Goal: Task Accomplishment & Management: Use online tool/utility

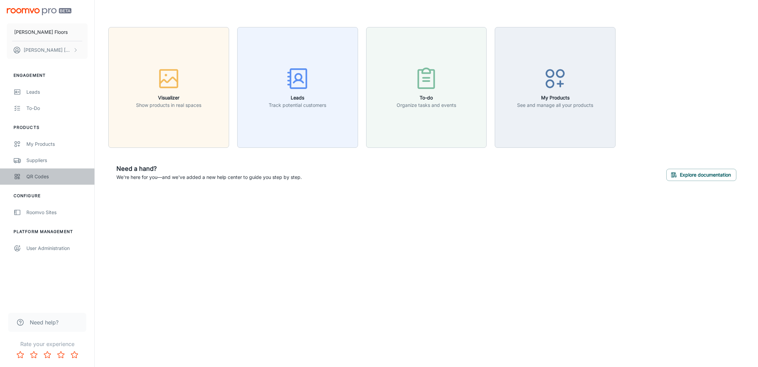
click at [36, 178] on div "QR Codes" at bounding box center [56, 176] width 61 height 7
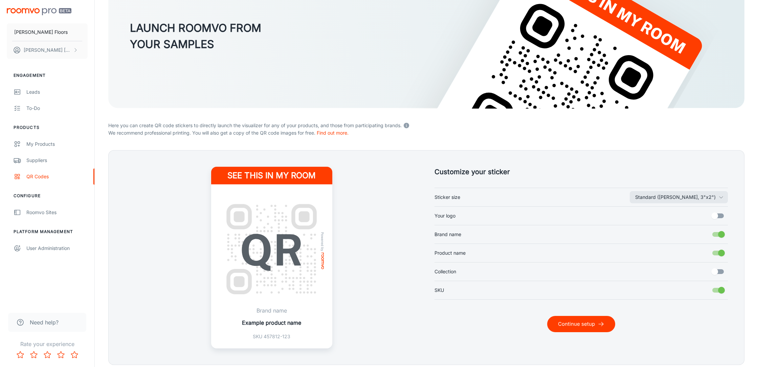
scroll to position [84, 0]
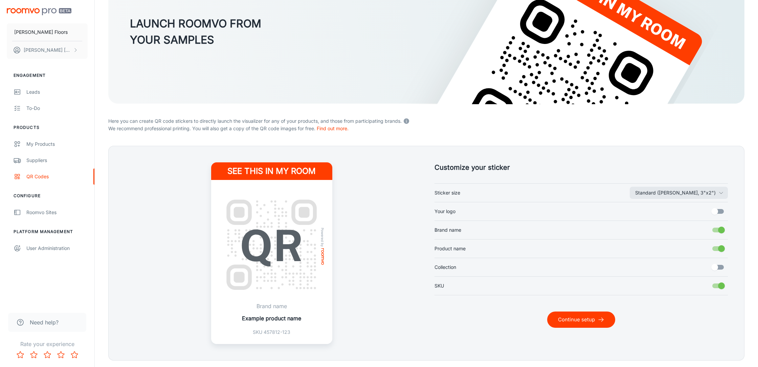
click at [575, 321] on button "Continue setup" at bounding box center [581, 320] width 68 height 16
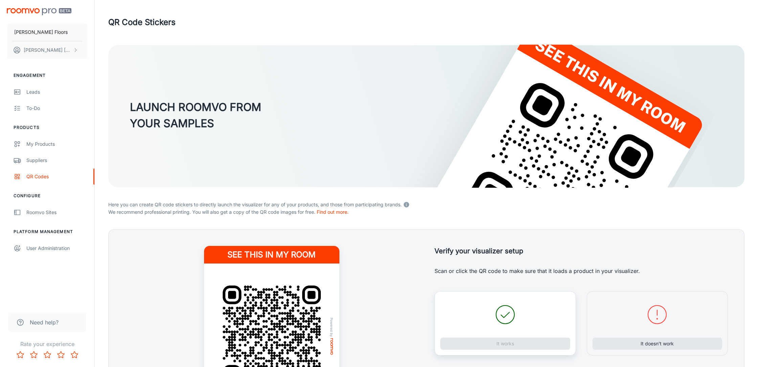
scroll to position [98, 0]
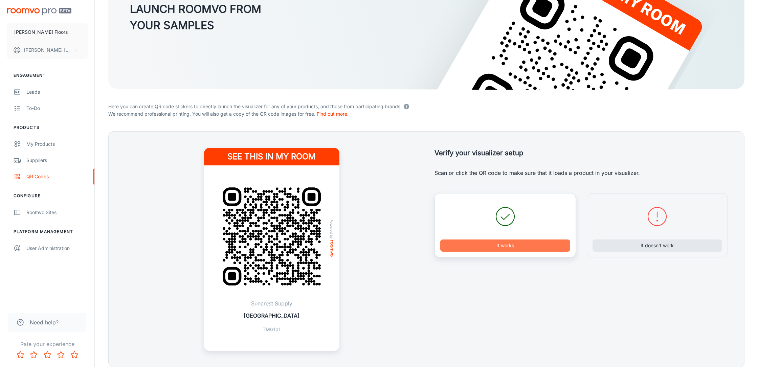
click at [532, 243] on button "It works" at bounding box center [505, 245] width 130 height 12
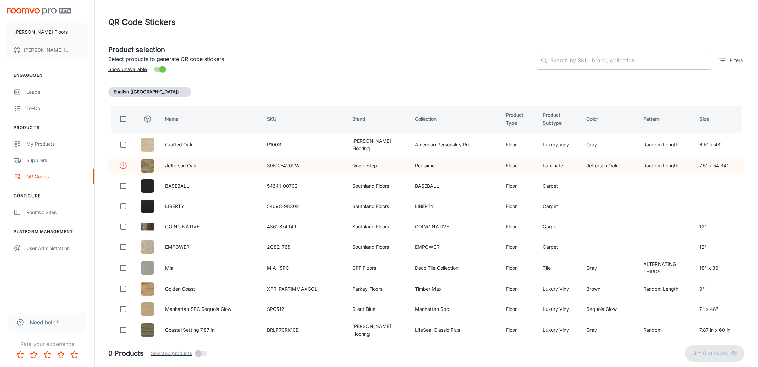
click at [604, 62] on input "text" at bounding box center [631, 60] width 162 height 19
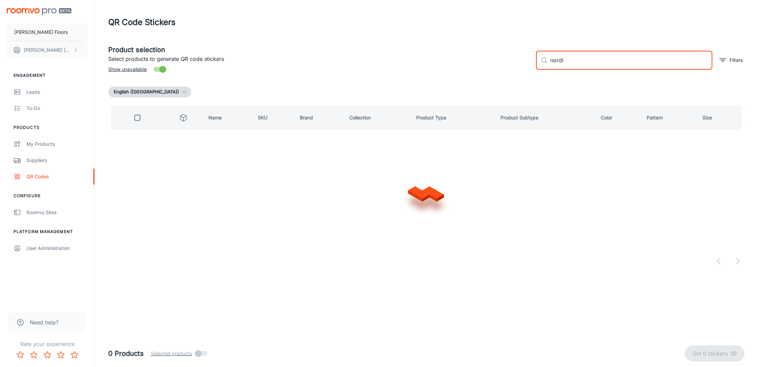
type input "nordic"
checkbox input "true"
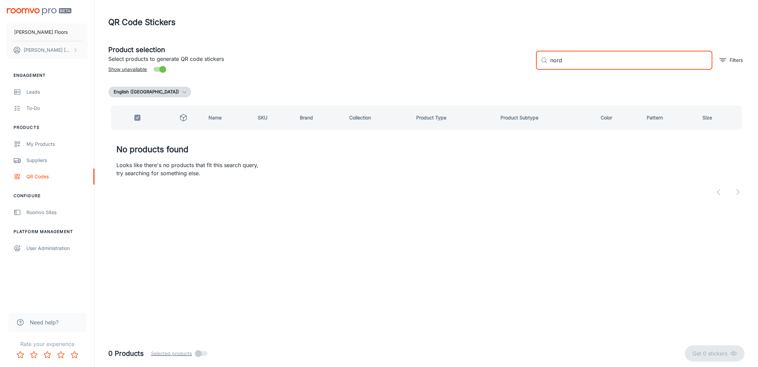
type input "nor"
checkbox input "false"
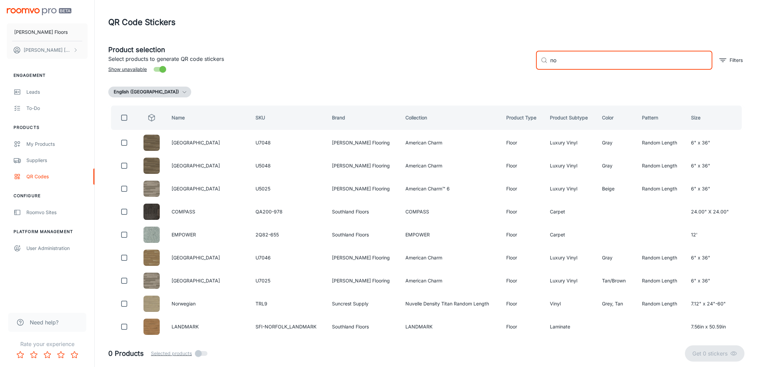
type input "n"
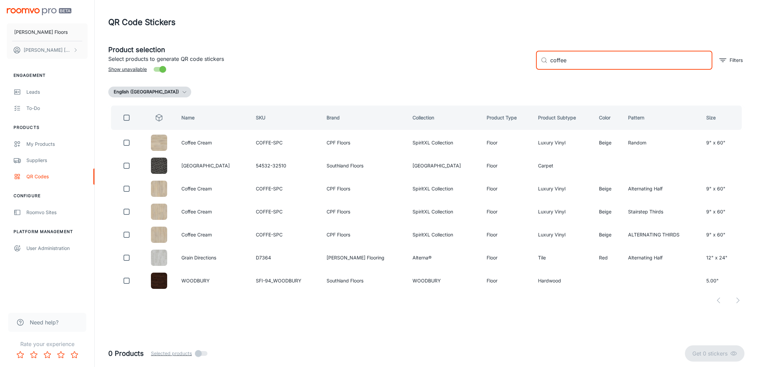
drag, startPoint x: 576, startPoint y: 64, endPoint x: 532, endPoint y: 64, distance: 44.0
click at [532, 64] on div "​ coffee ​ Filters" at bounding box center [637, 57] width 214 height 37
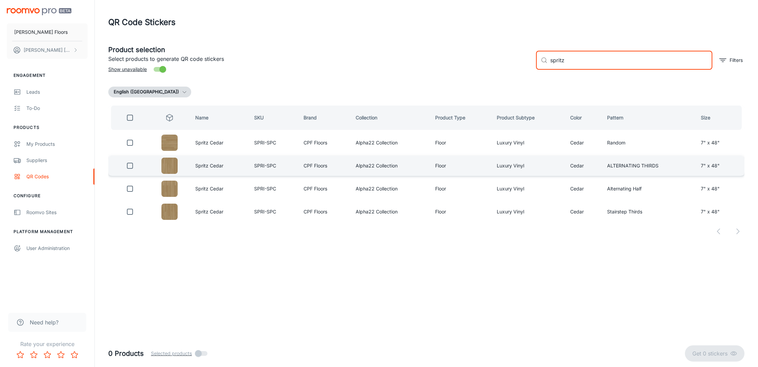
type input "spritz"
click at [165, 166] on img at bounding box center [169, 166] width 16 height 16
click at [133, 166] on input "checkbox" at bounding box center [130, 166] width 14 height 14
checkbox input "true"
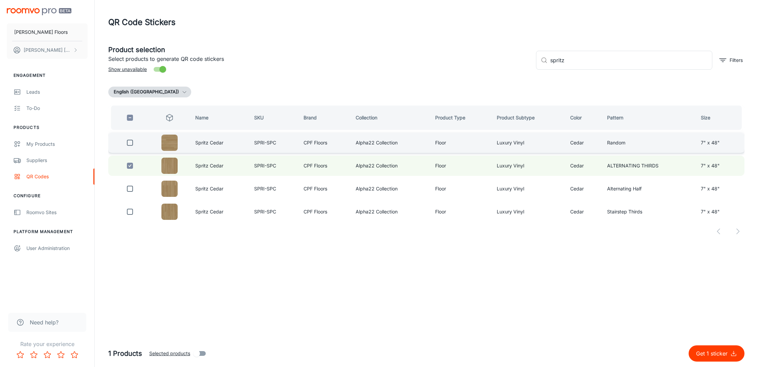
click at [169, 142] on img at bounding box center [169, 143] width 16 height 16
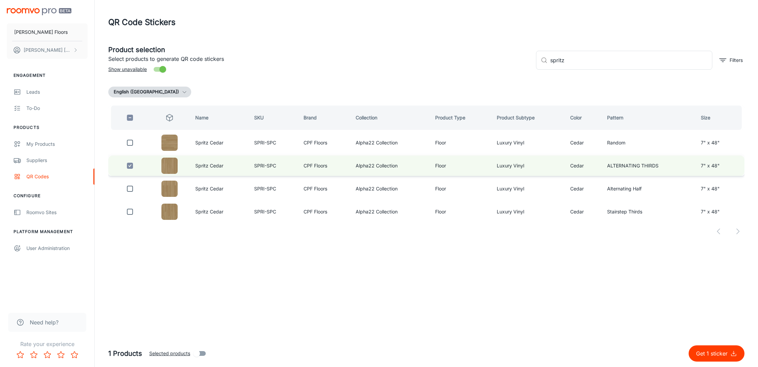
click at [173, 168] on img at bounding box center [169, 166] width 16 height 16
click at [578, 59] on input "spritz" at bounding box center [631, 60] width 162 height 19
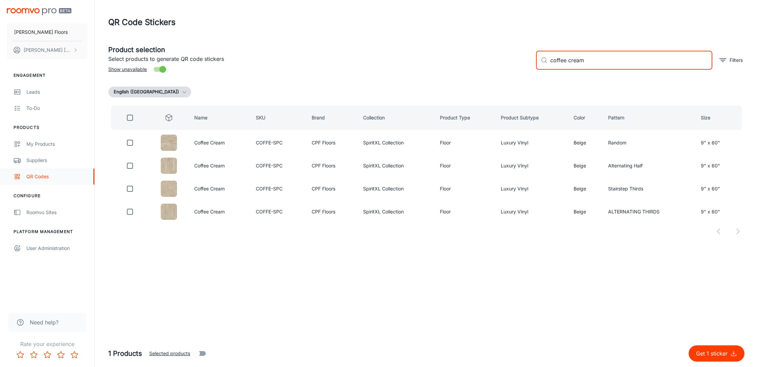
type input "coffee cream"
click at [36, 176] on div "QR Codes" at bounding box center [56, 176] width 61 height 7
click at [21, 10] on img "scrollable content" at bounding box center [39, 11] width 65 height 7
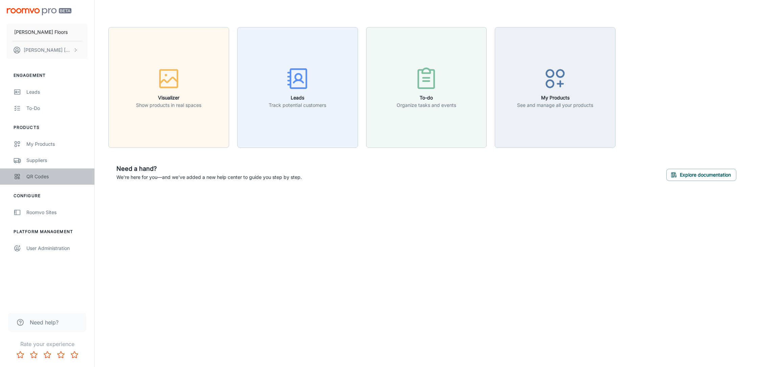
click at [41, 177] on div "QR Codes" at bounding box center [56, 176] width 61 height 7
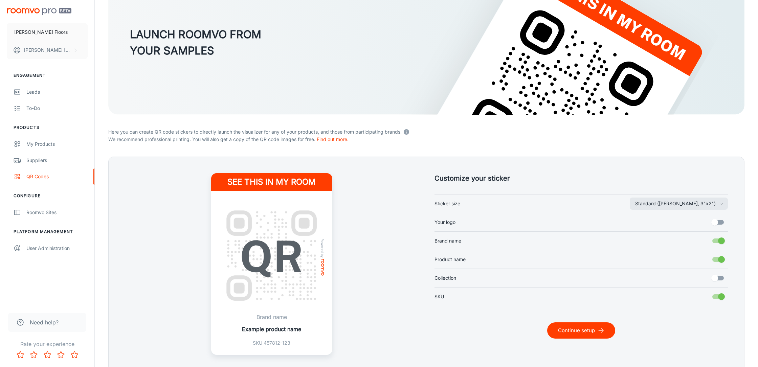
scroll to position [80, 0]
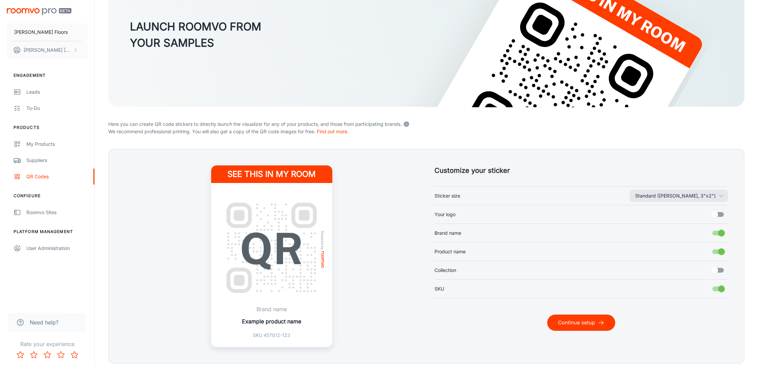
click at [721, 253] on input "Product name" at bounding box center [721, 251] width 39 height 13
click at [715, 250] on input "Product name" at bounding box center [714, 251] width 39 height 13
click at [715, 250] on input "Product name" at bounding box center [721, 251] width 39 height 13
checkbox input "false"
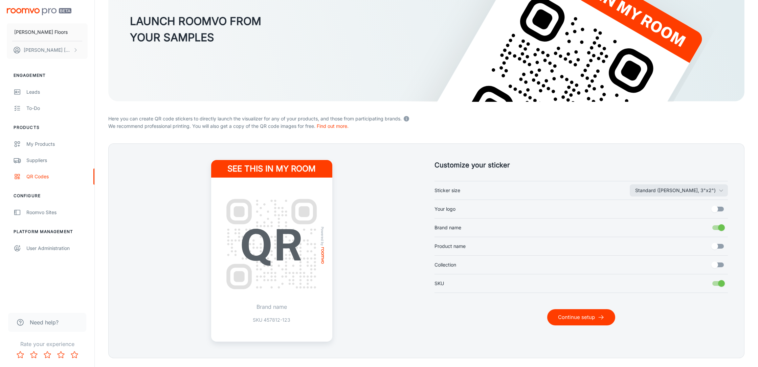
scroll to position [86, 0]
click at [574, 314] on button "Continue setup" at bounding box center [581, 317] width 68 height 16
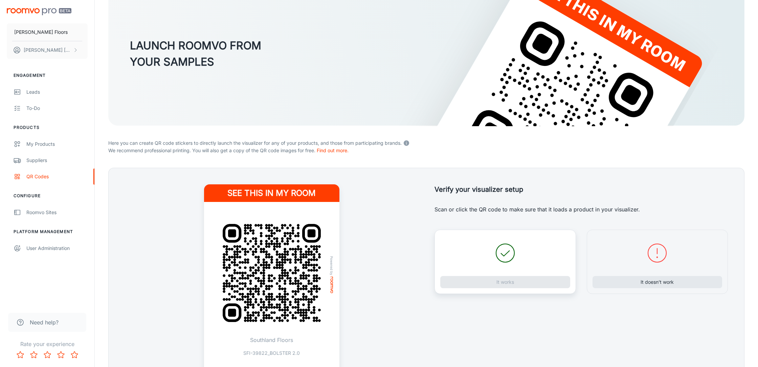
scroll to position [73, 0]
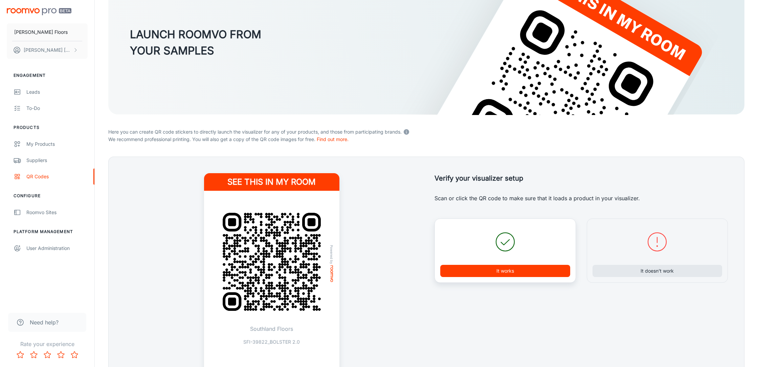
click at [509, 270] on button "It works" at bounding box center [505, 271] width 130 height 12
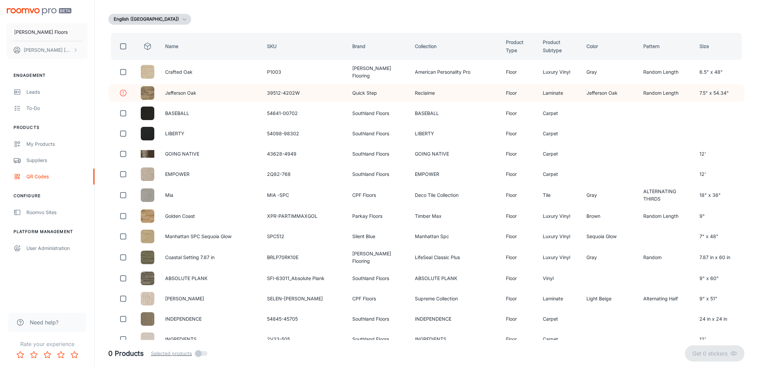
scroll to position [0, 0]
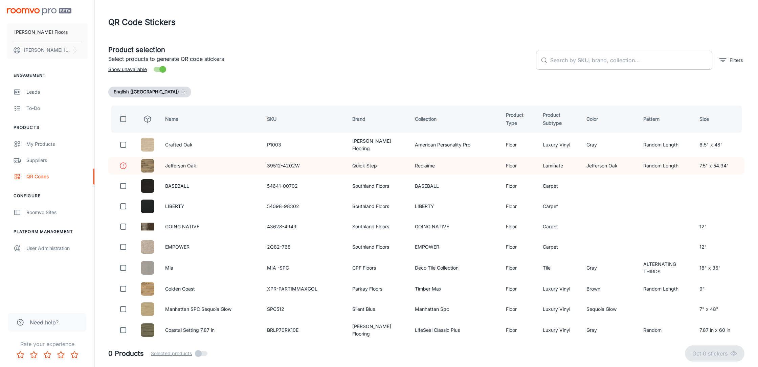
click at [564, 63] on input "text" at bounding box center [631, 60] width 162 height 19
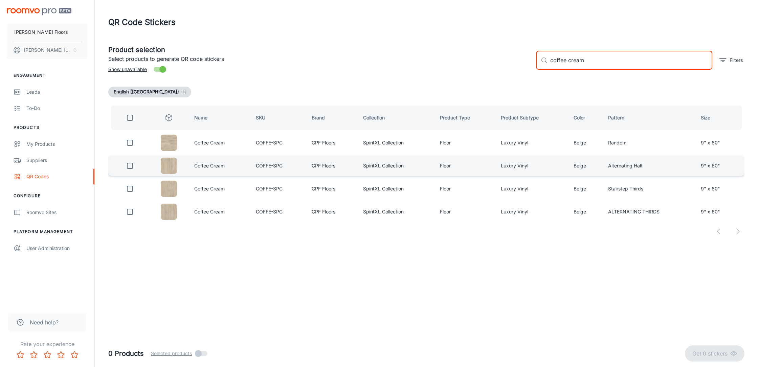
type input "coffee cream"
click at [128, 165] on input "checkbox" at bounding box center [130, 166] width 14 height 14
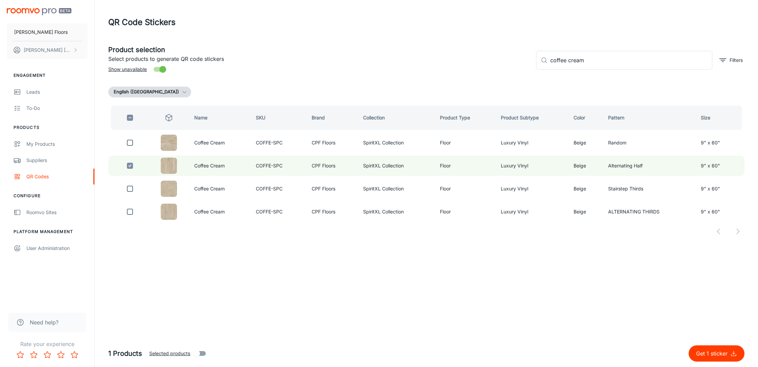
click at [707, 360] on button "Get 1 sticker" at bounding box center [716, 353] width 56 height 16
checkbox input "false"
